Goal: Information Seeking & Learning: Learn about a topic

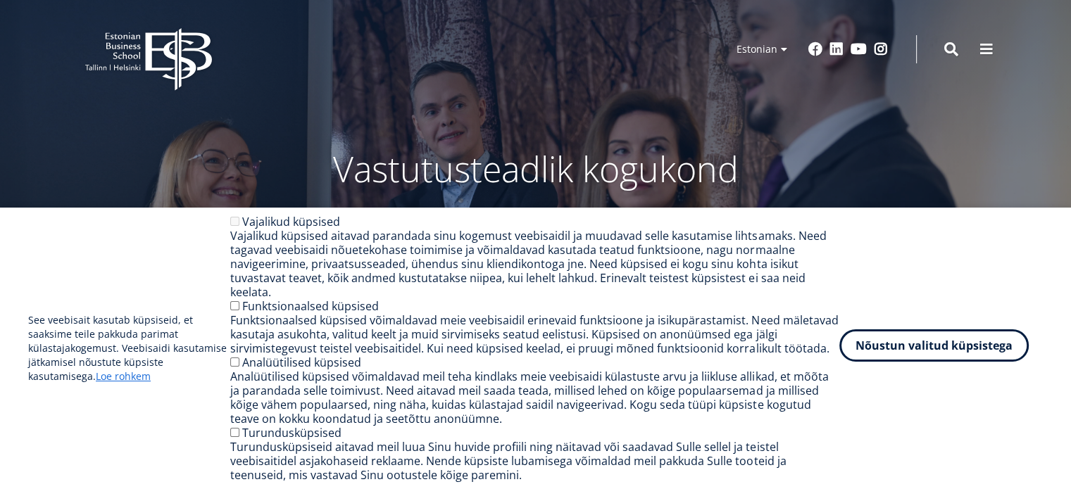
click at [962, 362] on button "Nõustun valitud küpsistega" at bounding box center [933, 346] width 189 height 32
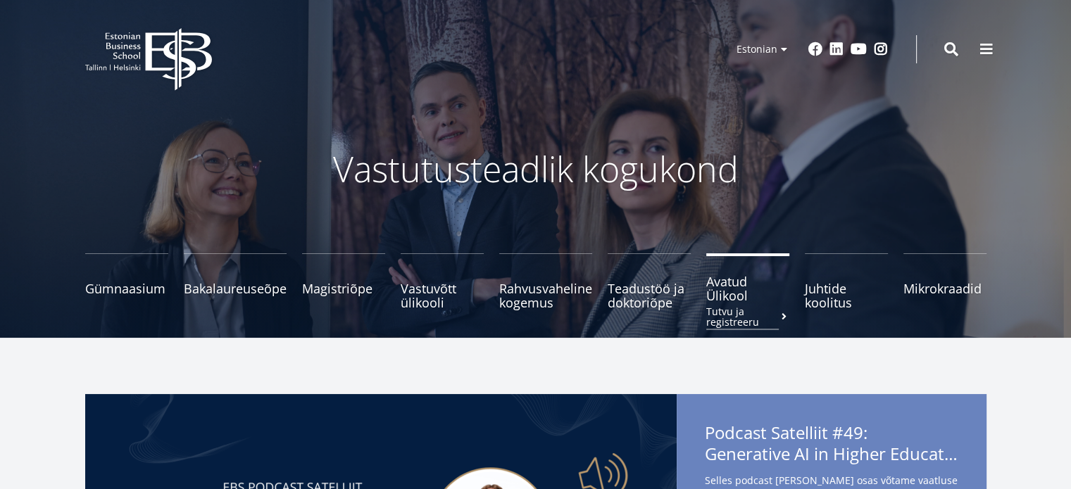
click at [722, 284] on span "Avatud Ülikool Tutvu ja registreeru" at bounding box center [747, 289] width 83 height 28
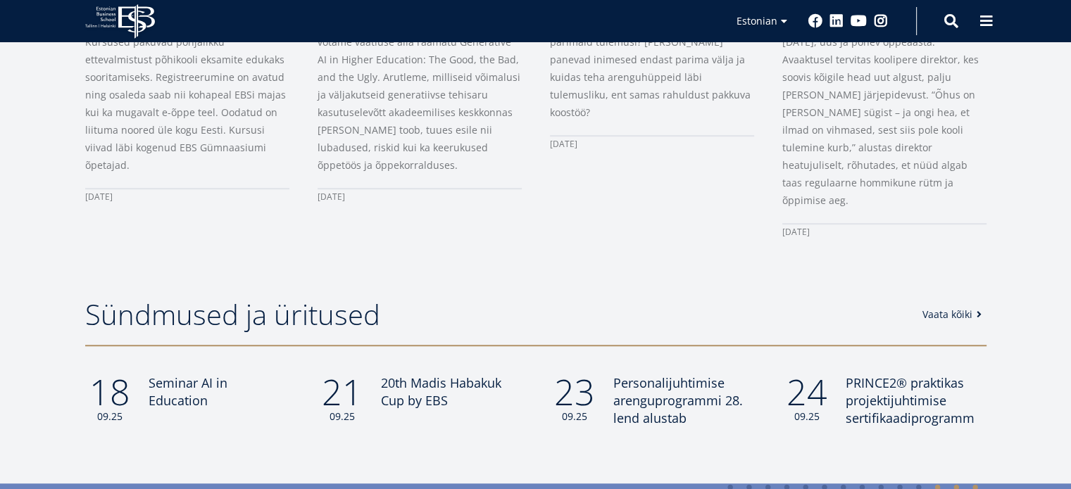
scroll to position [986, 0]
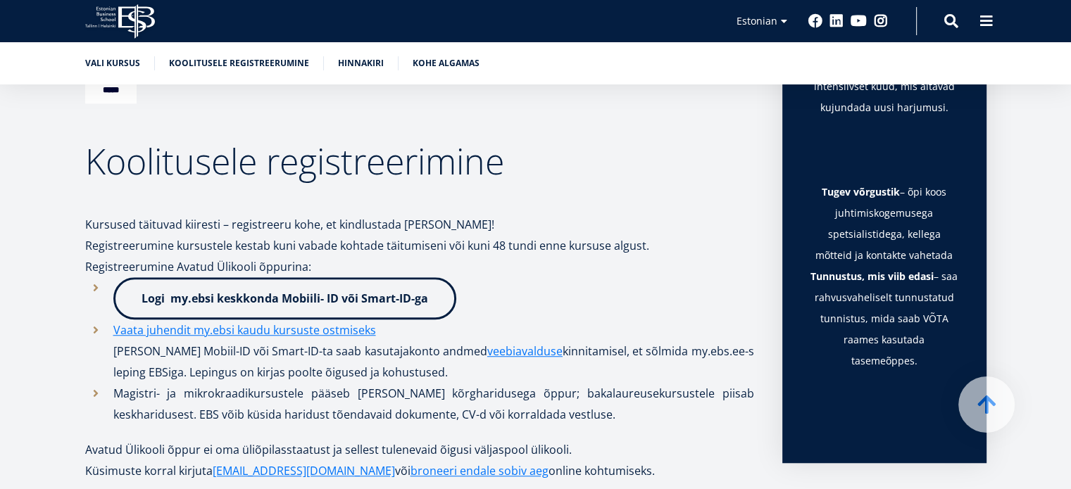
scroll to position [986, 0]
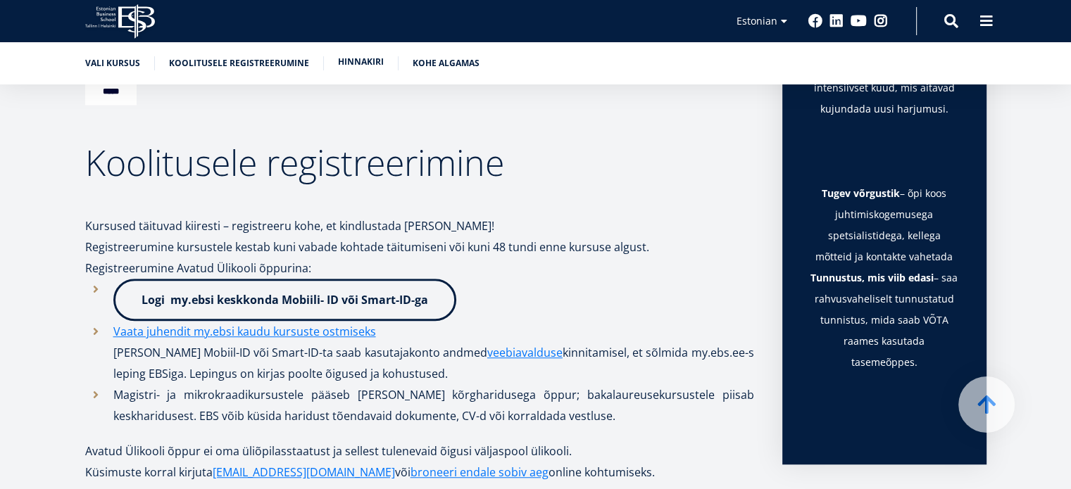
click at [368, 61] on link "Hinnakiri" at bounding box center [361, 62] width 46 height 14
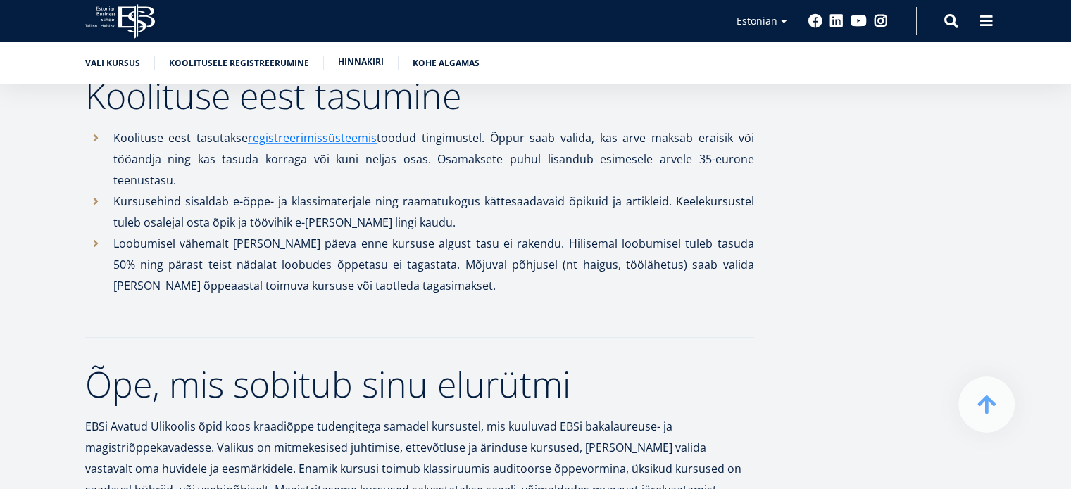
click at [353, 65] on link "Hinnakiri" at bounding box center [361, 62] width 46 height 14
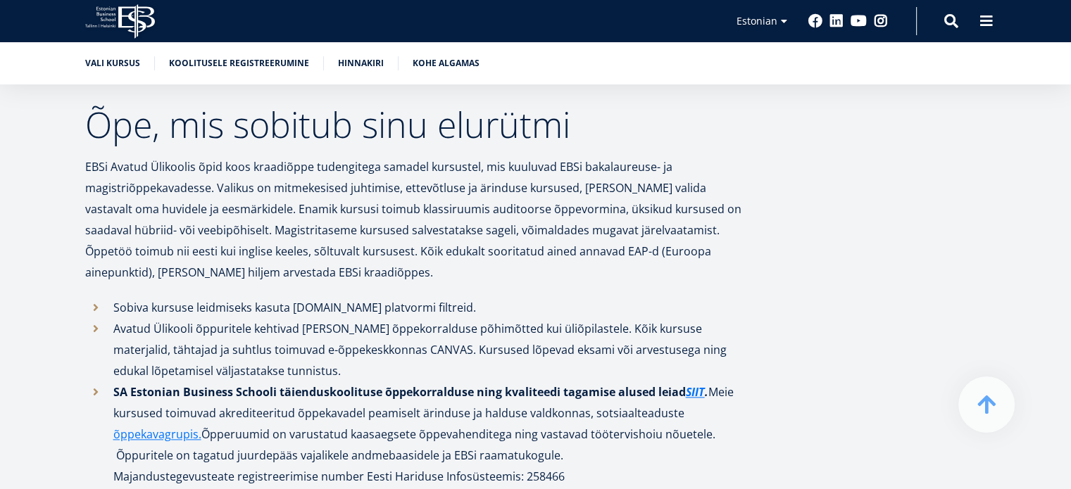
scroll to position [1700, 0]
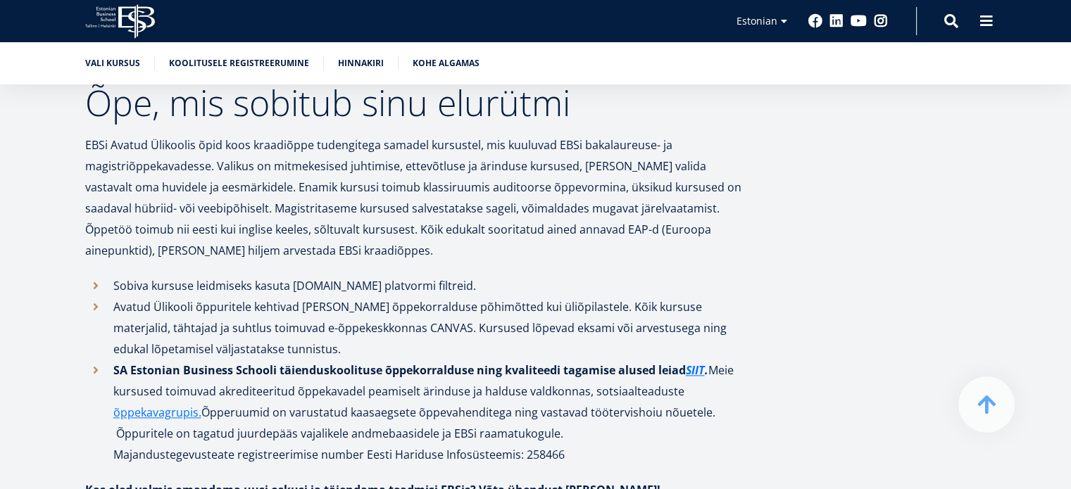
scroll to position [986, 0]
